Goal: Task Accomplishment & Management: Manage account settings

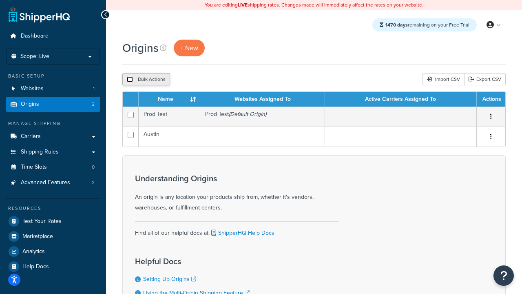
click at [130, 80] on input "checkbox" at bounding box center [130, 79] width 6 height 6
checkbox input "true"
click at [217, 80] on button "Delete" at bounding box center [218, 79] width 28 height 12
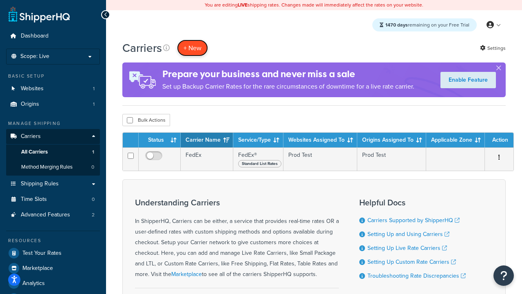
click at [193, 48] on button "+ New" at bounding box center [192, 48] width 31 height 17
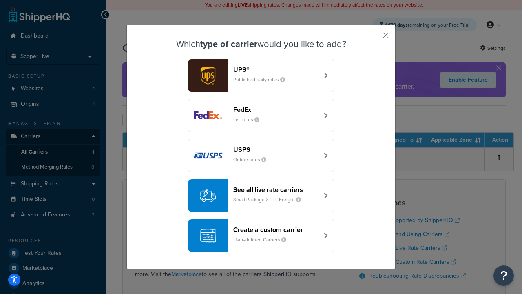
click at [261, 115] on div "FedEx List rates" at bounding box center [275, 116] width 85 height 20
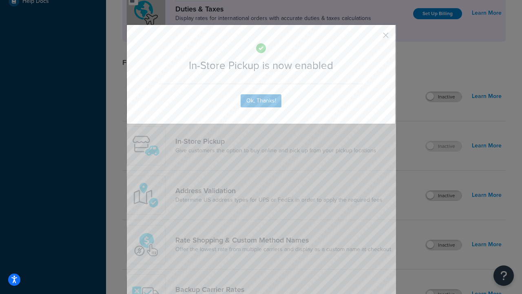
click at [374, 38] on button "button" at bounding box center [374, 38] width 2 height 2
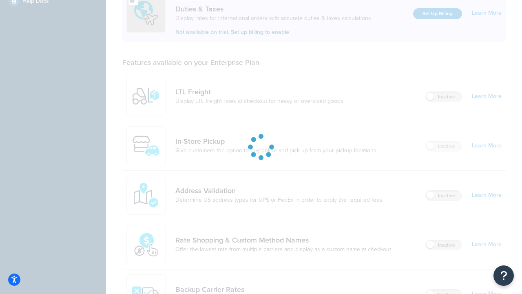
scroll to position [280, 0]
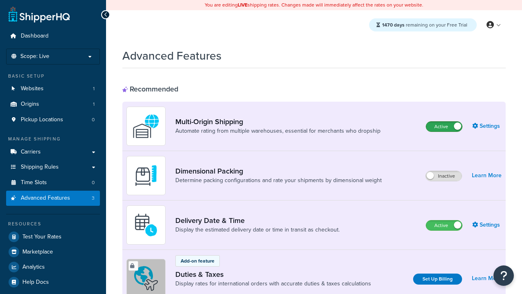
click at [444, 127] on label "Active" at bounding box center [444, 127] width 36 height 10
click at [444, 226] on label "Active" at bounding box center [444, 225] width 36 height 10
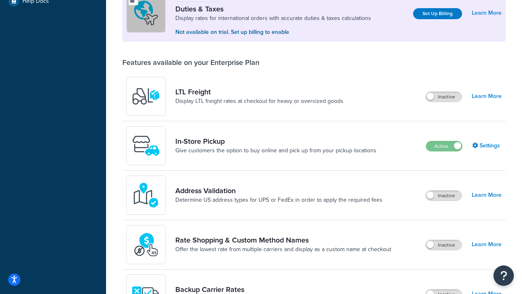
scroll to position [250, 0]
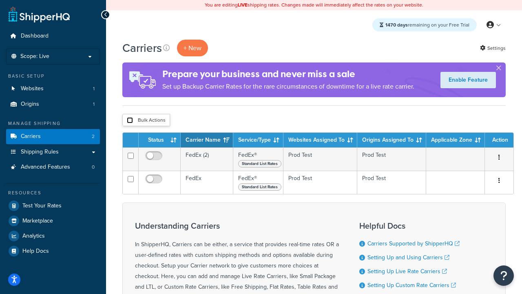
click at [130, 121] on input "checkbox" at bounding box center [130, 120] width 6 height 6
checkbox input "true"
click at [0, 0] on button "Delete" at bounding box center [0, 0] width 0 height 0
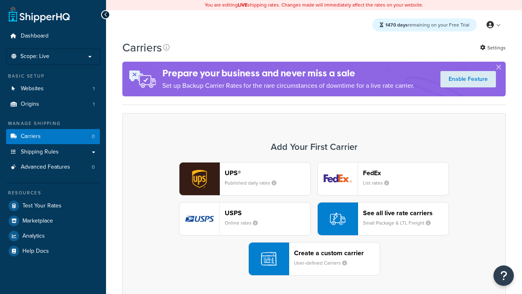
click at [314, 219] on div "UPS® Published daily rates FedEx List rates USPS Online rates See all live rate…" at bounding box center [314, 218] width 366 height 113
click at [406, 173] on header "FedEx" at bounding box center [406, 173] width 86 height 8
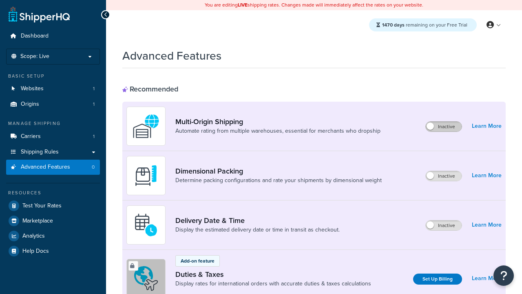
click at [444, 127] on label "Inactive" at bounding box center [444, 127] width 36 height 10
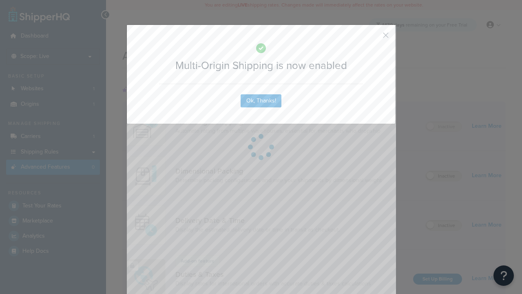
click at [374, 38] on button "button" at bounding box center [374, 38] width 2 height 2
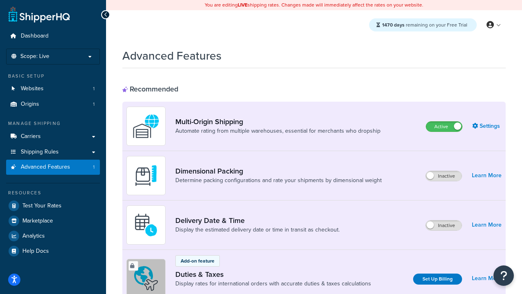
click at [444, 226] on label "Inactive" at bounding box center [444, 225] width 36 height 10
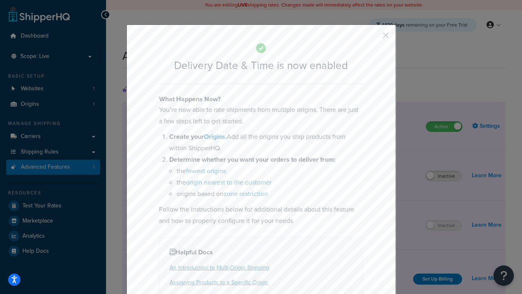
click at [374, 38] on button "button" at bounding box center [374, 38] width 2 height 2
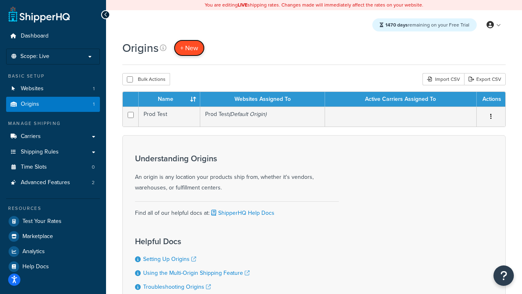
click at [189, 48] on span "+ New" at bounding box center [189, 47] width 18 height 9
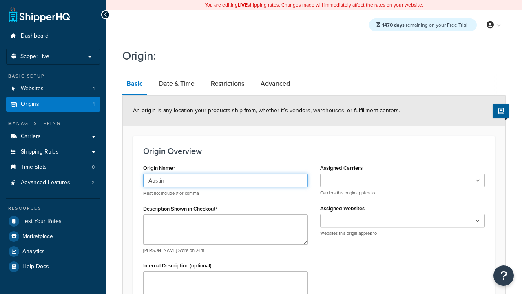
type input "Austin"
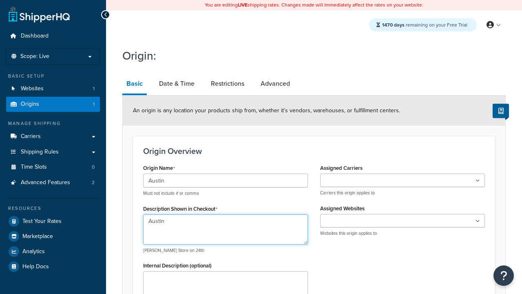
type textarea "Austin"
type input "Test Street"
type input "Austin"
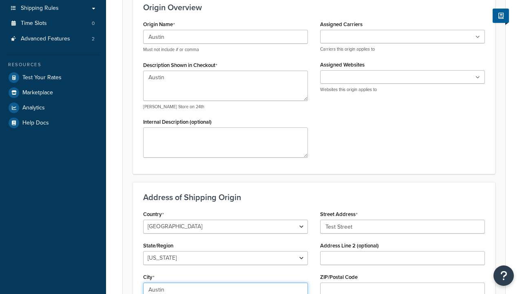
select select "43"
type input "Austin"
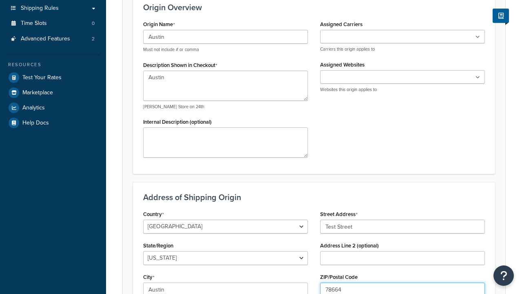
type input "78664"
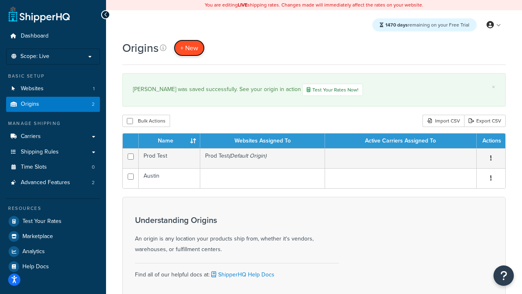
click at [189, 48] on span "+ New" at bounding box center [189, 47] width 18 height 9
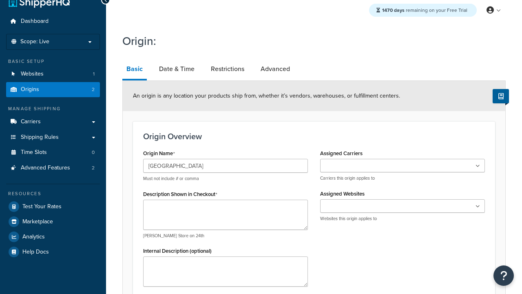
type input "[GEOGRAPHIC_DATA]"
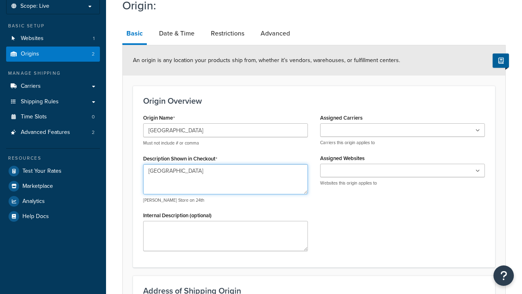
type textarea "[GEOGRAPHIC_DATA]"
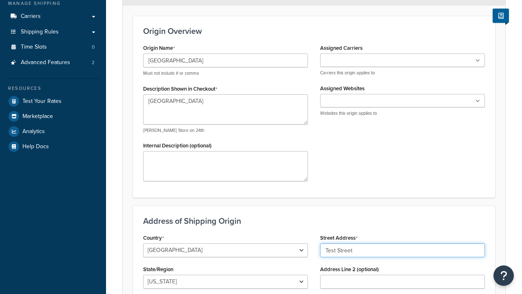
type input "Test Street"
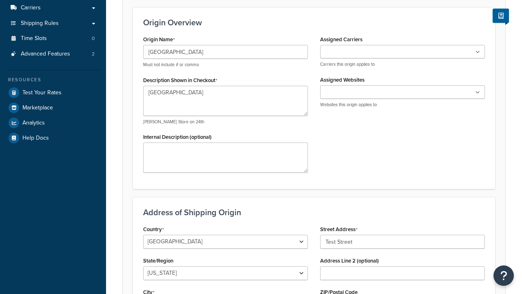
type input "Austin"
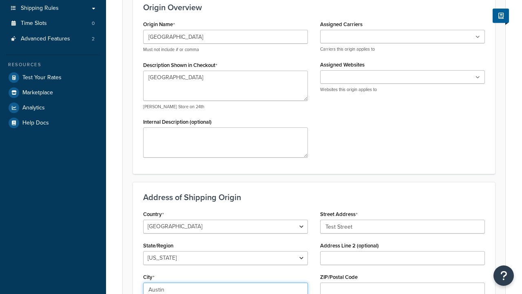
select select "43"
type input "Austin"
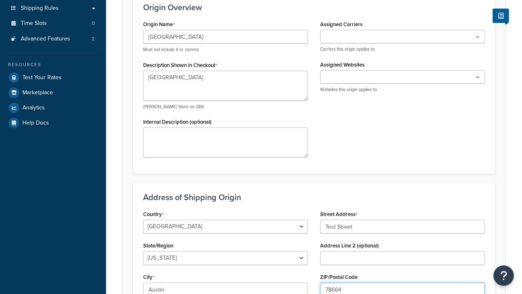
type input "78664"
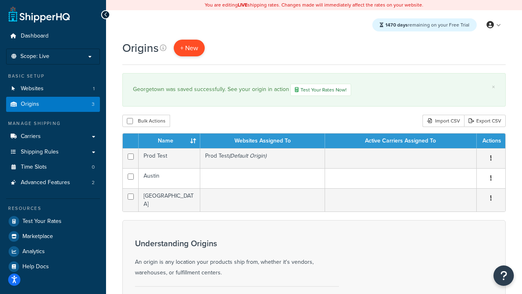
click at [189, 48] on span "+ New" at bounding box center [189, 47] width 18 height 9
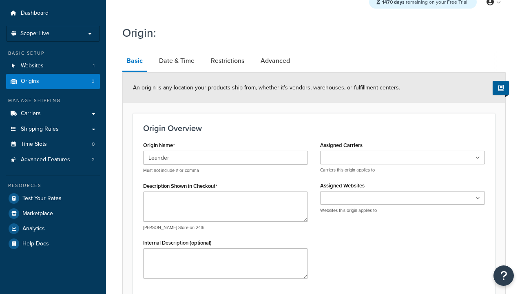
type input "Leander"
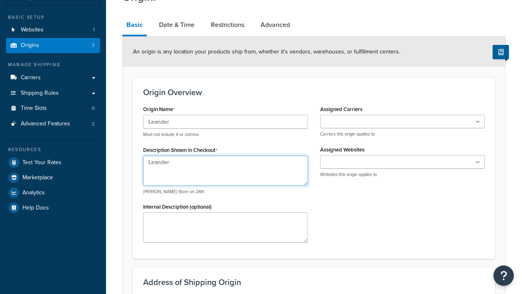
type textarea "Leander"
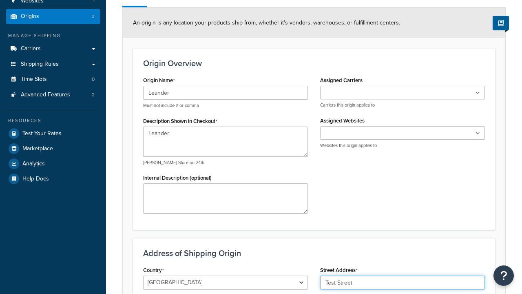
type input "Test Street"
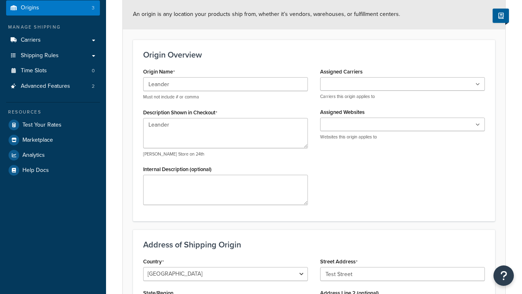
type input "Austin"
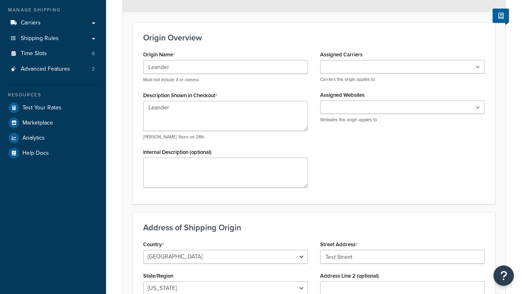
select select "43"
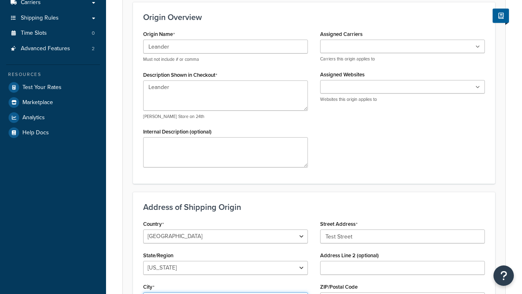
type input "Austin"
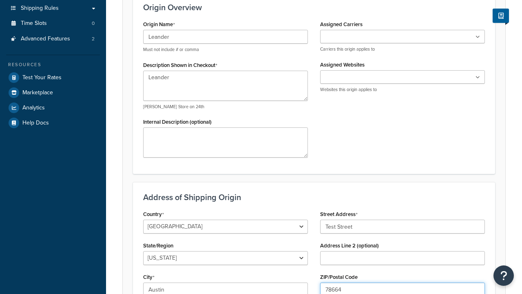
type input "78664"
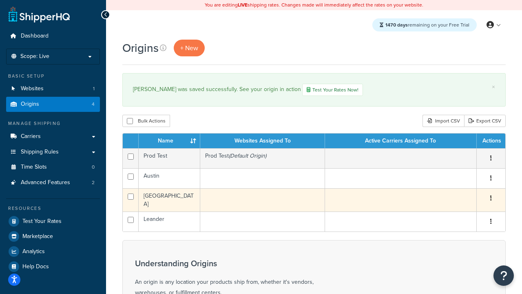
click at [491, 200] on icon "button" at bounding box center [492, 198] width 2 height 6
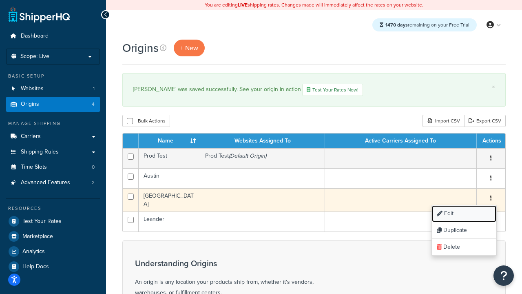
click at [464, 215] on link "Edit" at bounding box center [464, 213] width 64 height 17
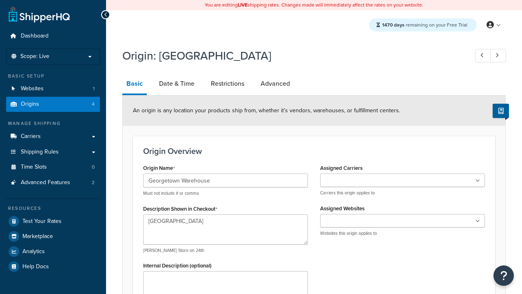
select select "43"
type input "Georgetown Warehouse"
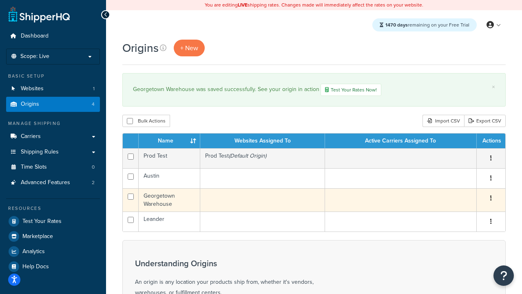
click at [491, 200] on icon "button" at bounding box center [492, 198] width 2 height 6
click at [0, 0] on link "Delete" at bounding box center [0, 0] width 0 height 0
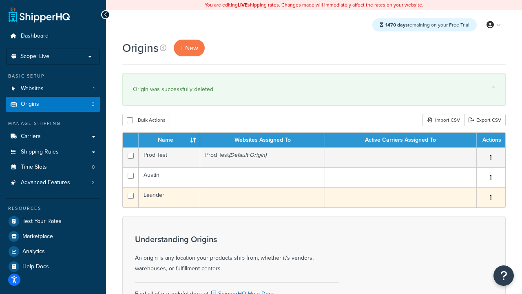
click at [491, 198] on icon "button" at bounding box center [492, 197] width 2 height 6
click at [0, 0] on link "Duplicate" at bounding box center [0, 0] width 0 height 0
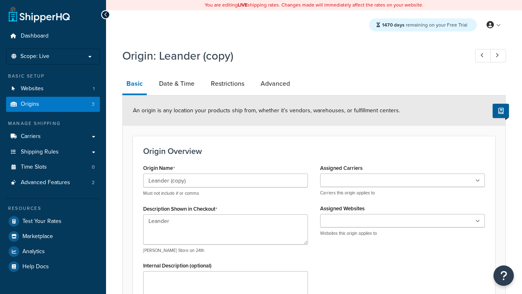
select select "43"
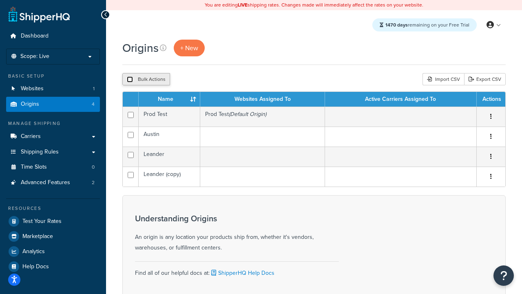
click at [130, 80] on input "checkbox" at bounding box center [130, 79] width 6 height 6
checkbox input "true"
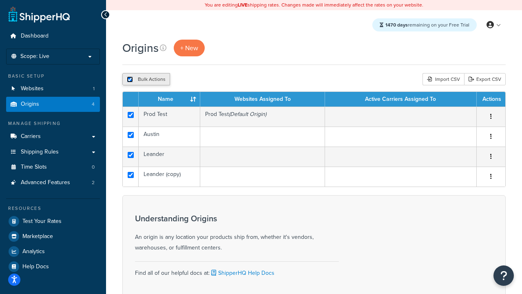
checkbox input "true"
click at [217, 80] on button "Delete" at bounding box center [218, 79] width 28 height 12
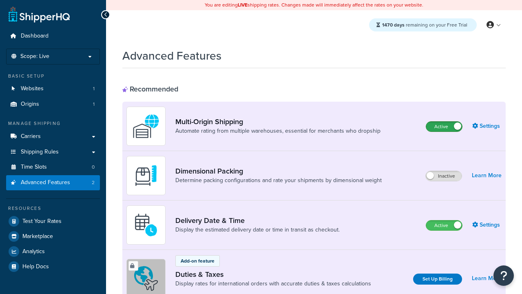
click at [444, 127] on label "Active" at bounding box center [444, 127] width 36 height 10
click at [444, 226] on label "Active" at bounding box center [444, 225] width 36 height 10
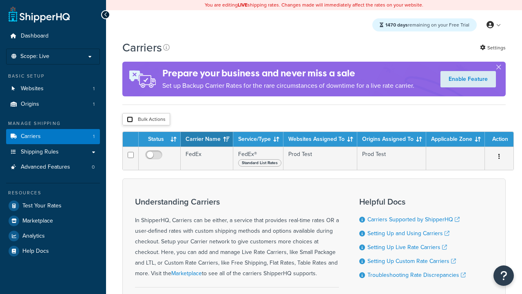
click at [130, 120] on input "checkbox" at bounding box center [130, 119] width 6 height 6
checkbox input "true"
click at [0, 0] on button "Delete" at bounding box center [0, 0] width 0 height 0
